Goal: Information Seeking & Learning: Learn about a topic

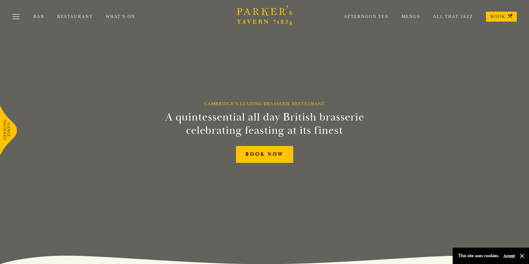
click at [413, 16] on link "Menus" at bounding box center [403, 17] width 31 height 6
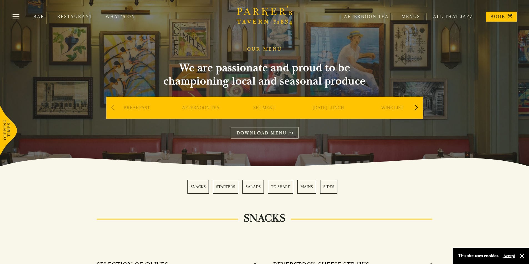
click at [304, 185] on link "MAINS" at bounding box center [306, 187] width 19 height 14
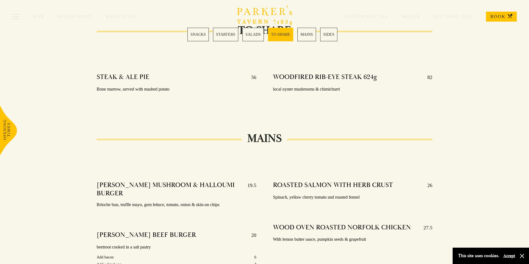
scroll to position [660, 0]
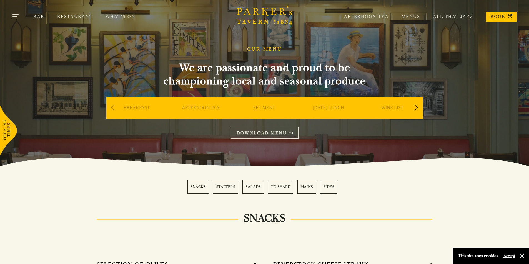
click at [15, 14] on button "Toggle navigation" at bounding box center [16, 18] width 24 height 24
